Goal: Information Seeking & Learning: Learn about a topic

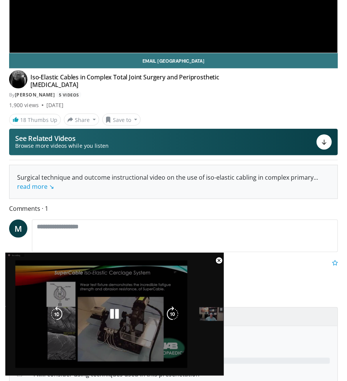
scroll to position [169, 0]
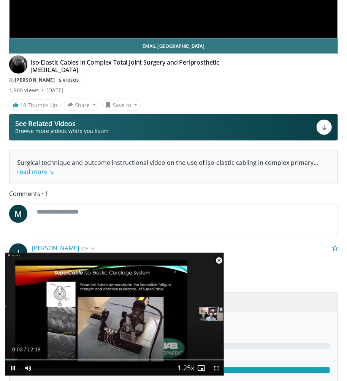
click at [219, 260] on span "Video Player" at bounding box center [218, 260] width 15 height 15
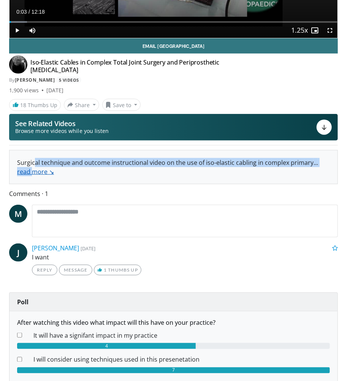
click at [34, 166] on div "Surgical technique and outcome instructional video on the use of iso-elastic ca…" at bounding box center [173, 167] width 313 height 18
click at [34, 168] on link "read more ↘" at bounding box center [35, 172] width 37 height 8
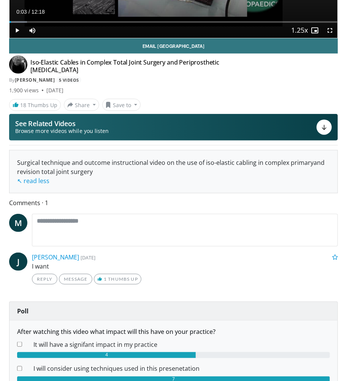
click at [97, 186] on div "Surgical technique and outcome instructional video on the use of iso-elastic ca…" at bounding box center [174, 172] width 328 height 43
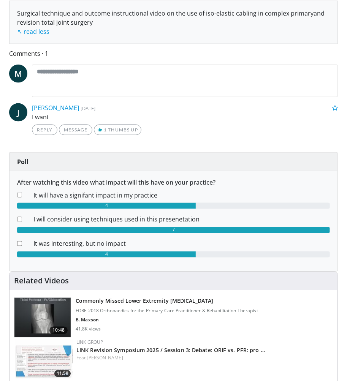
scroll to position [211, 0]
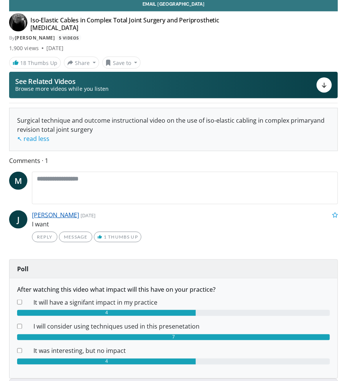
click at [58, 214] on link "[PERSON_NAME]" at bounding box center [55, 215] width 47 height 8
